Goal: Information Seeking & Learning: Learn about a topic

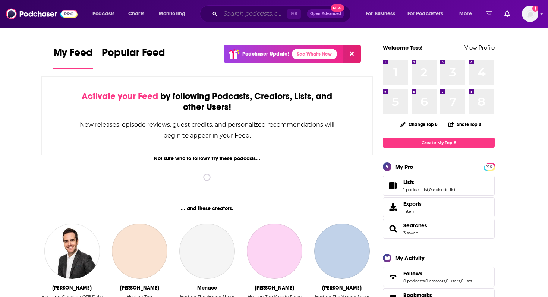
click at [233, 12] on input "Search podcasts, credits, & more..." at bounding box center [253, 14] width 67 height 12
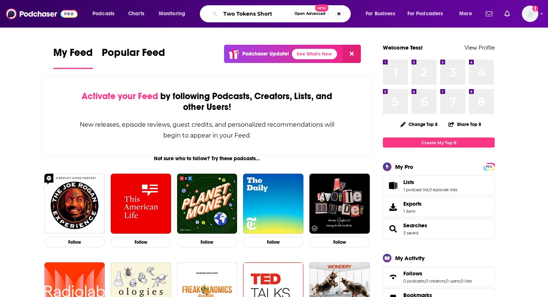
type input "Two Tokens Short"
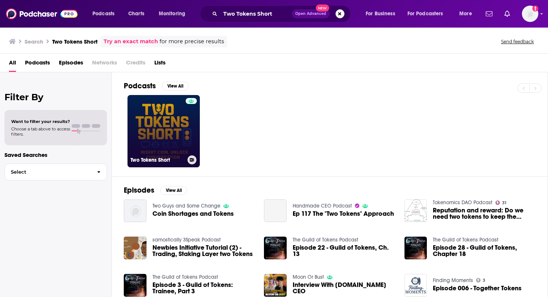
click at [175, 139] on link "Two Tokens Short" at bounding box center [164, 131] width 72 height 72
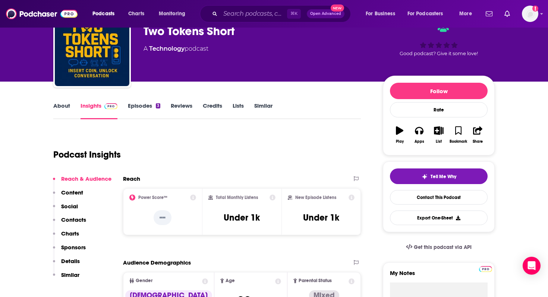
scroll to position [44, 0]
